Goal: Find specific page/section: Find specific page/section

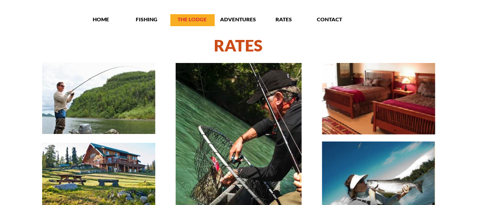
click at [188, 22] on p "THE LODGE" at bounding box center [192, 19] width 44 height 7
click at [174, 19] on p "THE LODGE" at bounding box center [192, 19] width 44 height 7
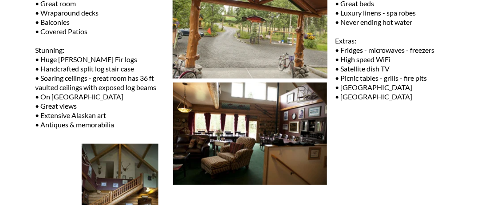
scroll to position [125, 0]
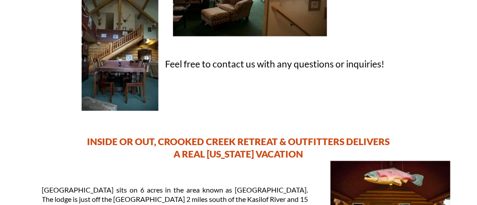
scroll to position [293, 0]
